Goal: Task Accomplishment & Management: Complete application form

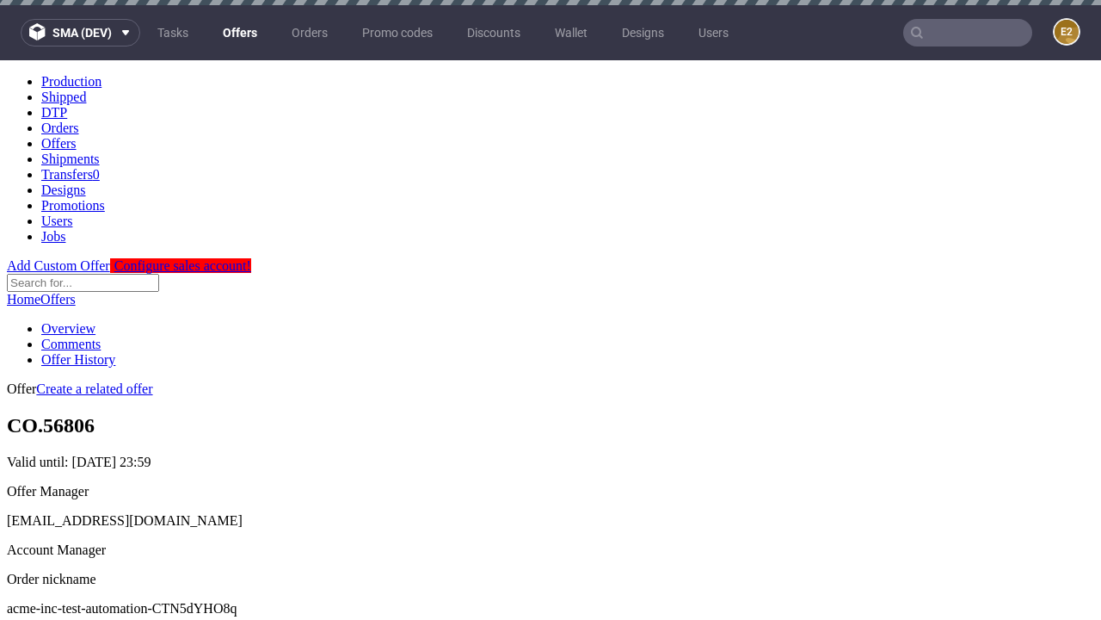
scroll to position [5, 0]
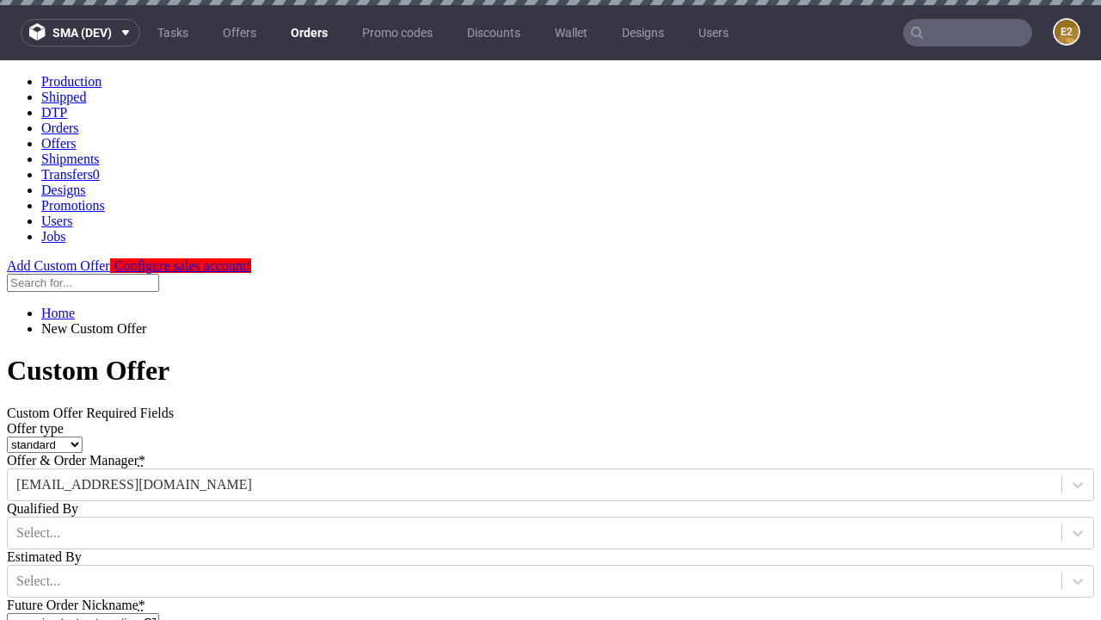
type input "acme-inc-test-automation-CTN5dYHO8q"
type input "2025-09-17"
type input "e2e-user-GZjIppMMkR@test.com"
select select "gb"
type input "e2e-user-GZjIppMMkR@test.com"
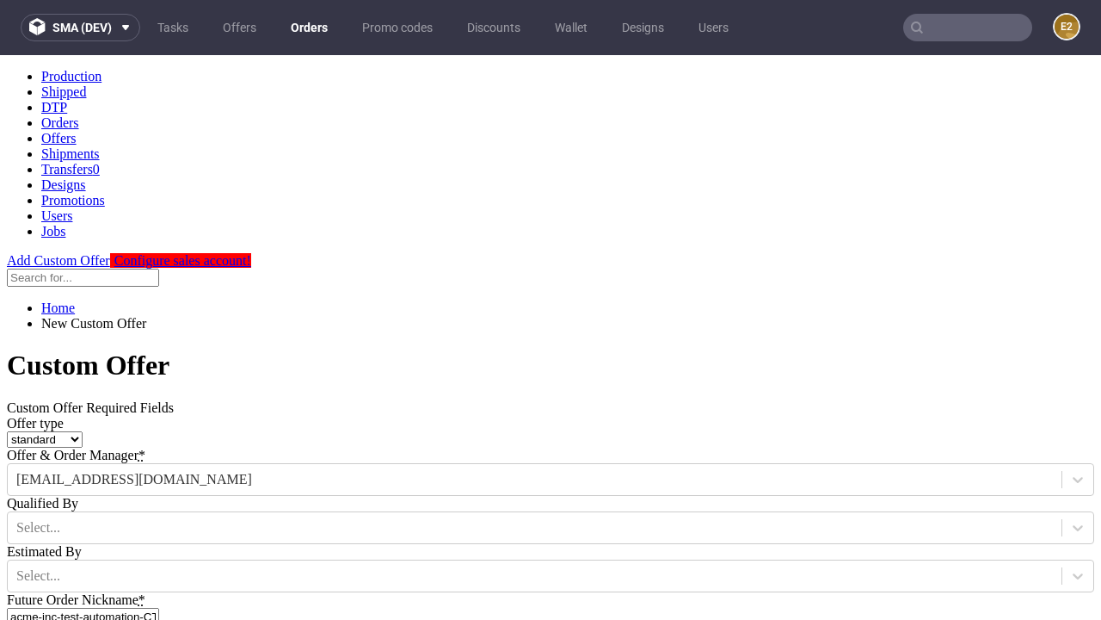
scroll to position [259, 0]
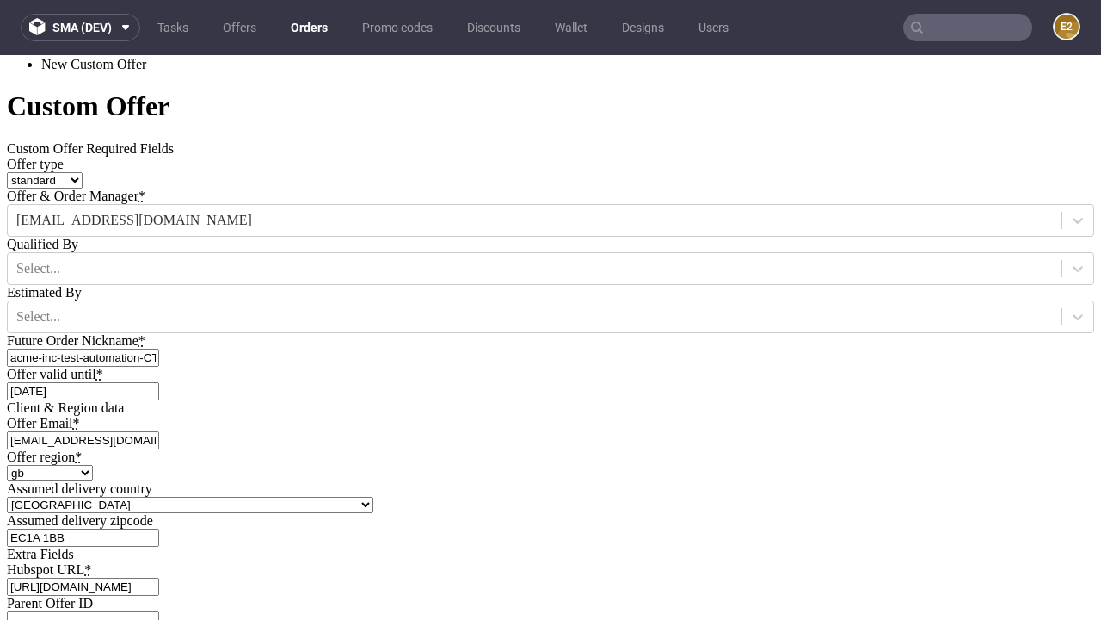
type input "[URL][DOMAIN_NAME]"
type input "Please wait..."
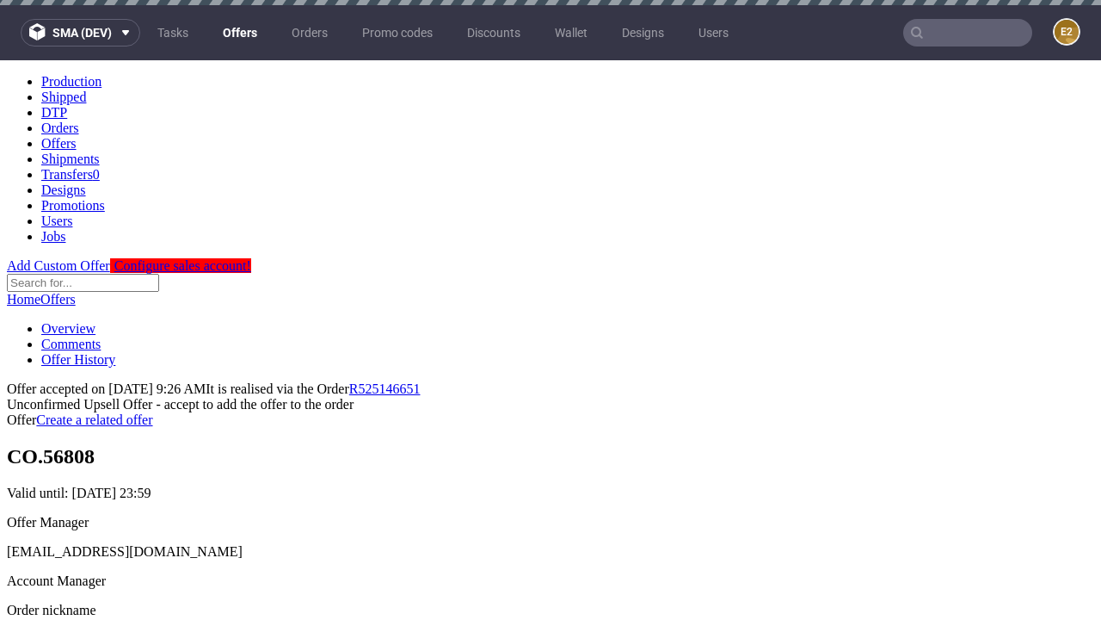
scroll to position [5, 0]
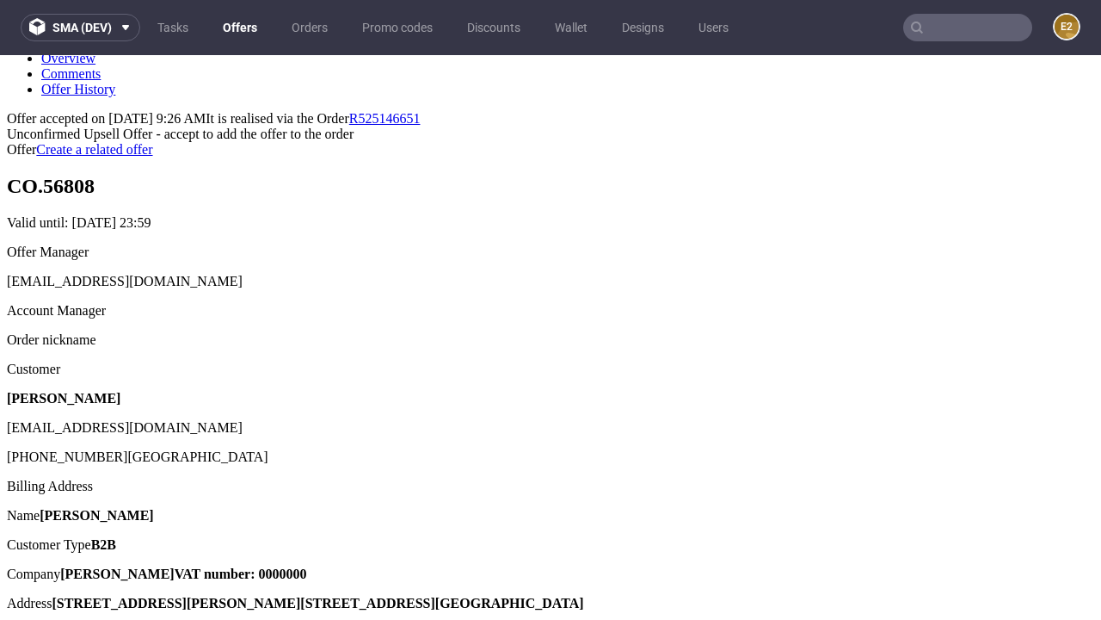
type input "In progress..."
